Goal: Transaction & Acquisition: Purchase product/service

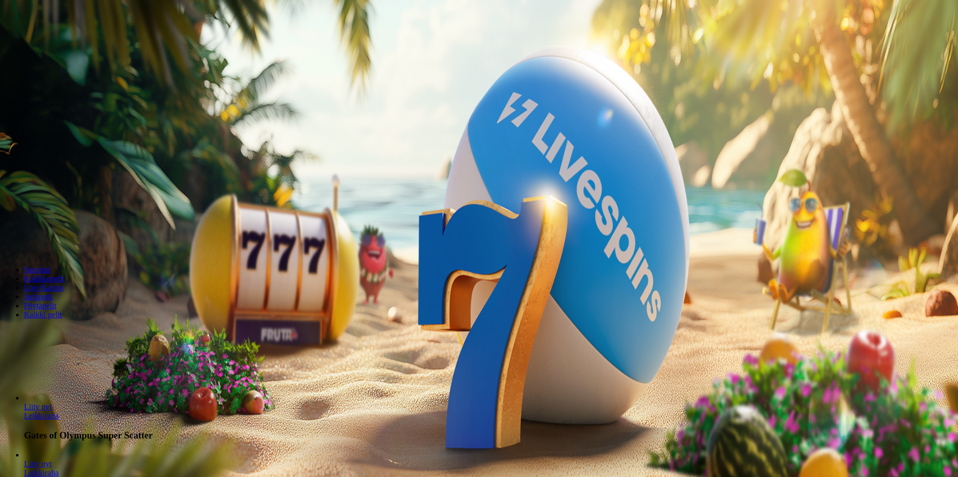
click at [82, 42] on button "Kirjaudu" at bounding box center [69, 36] width 33 height 11
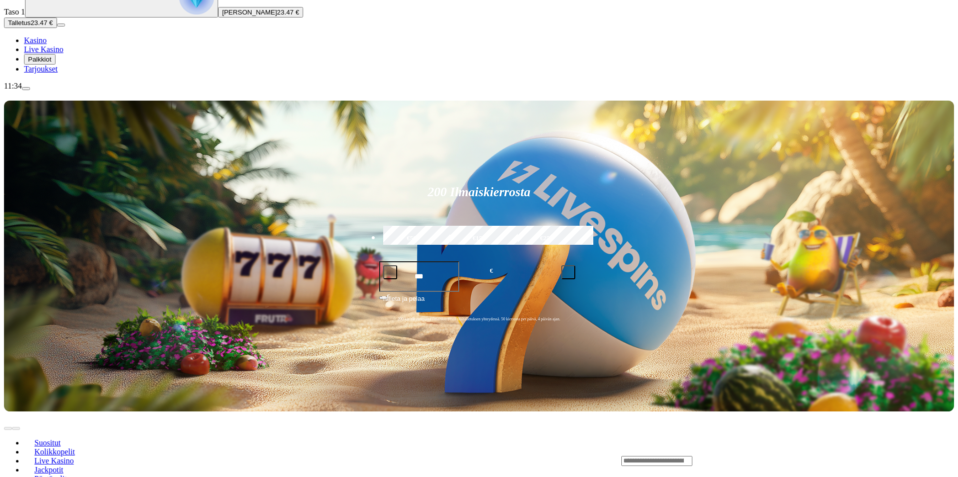
scroll to position [100, 0]
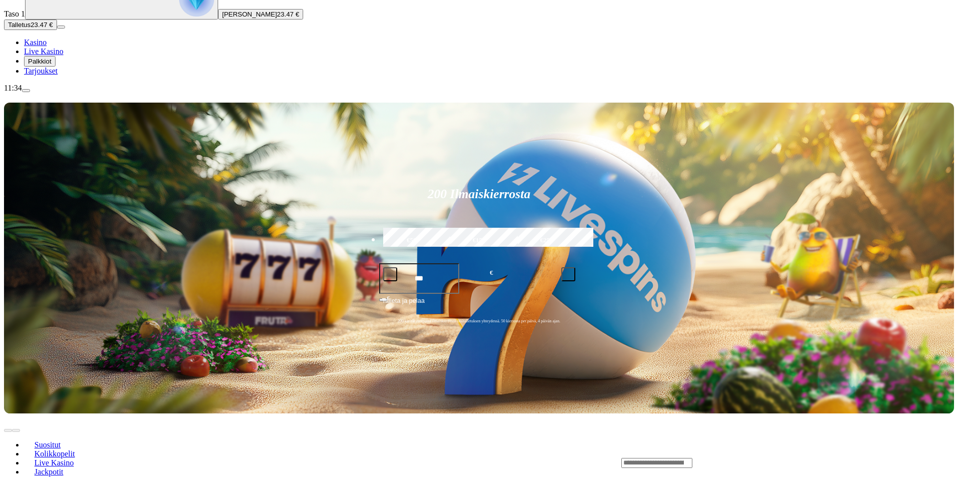
click at [735, 457] on div "Lobby" at bounding box center [788, 462] width 333 height 11
click at [693, 458] on input "Search" at bounding box center [657, 463] width 71 height 10
type input "*****"
click at [642, 476] on link "Gates of Olympus" at bounding box center [642, 482] width 0 height 0
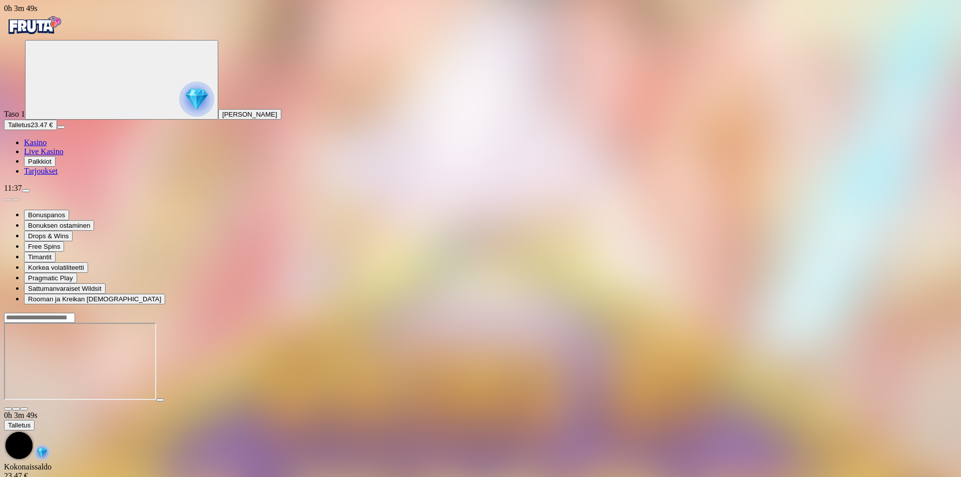
click at [54, 32] on img "Primary" at bounding box center [34, 25] width 60 height 25
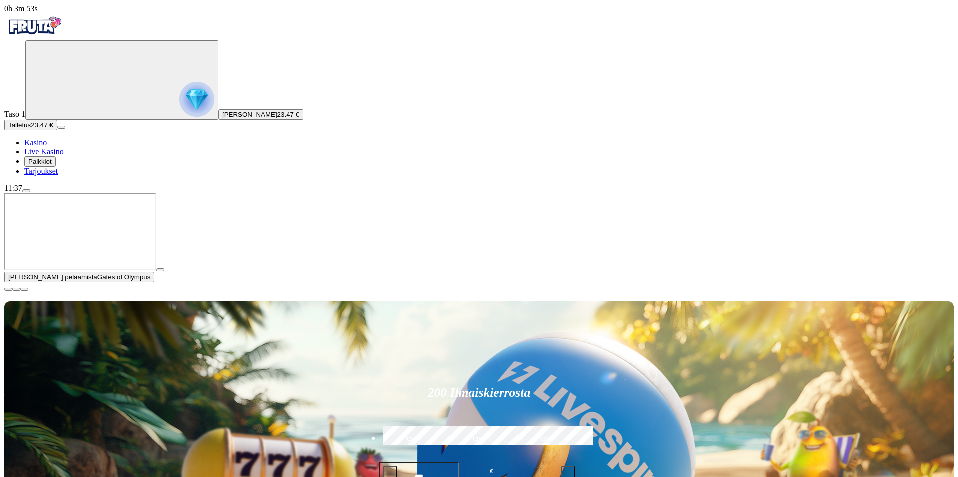
click at [160, 270] on span "play icon" at bounding box center [160, 270] width 0 height 0
